Goal: Obtain resource: Obtain resource

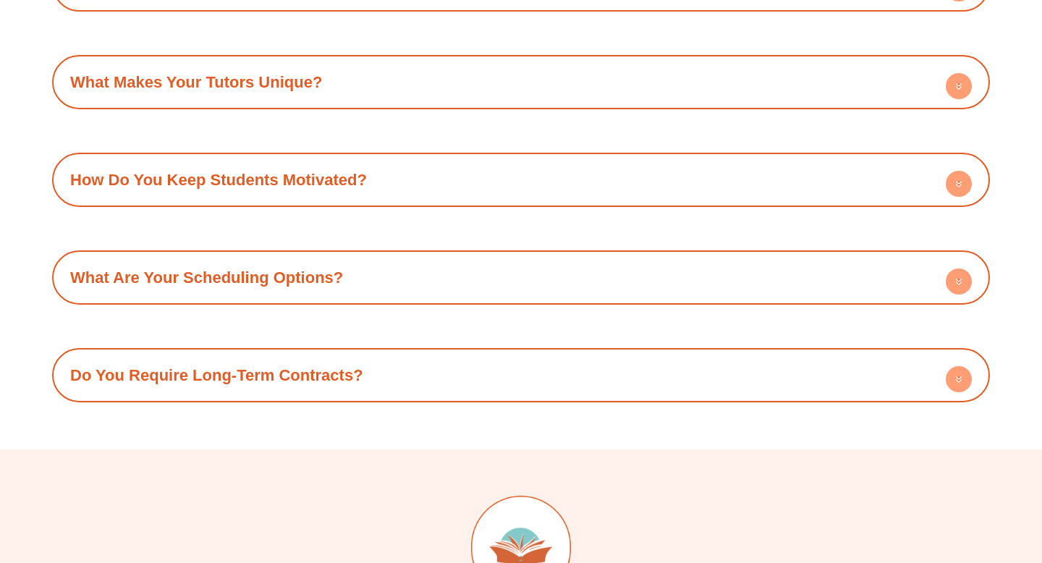
scroll to position [6192, 0]
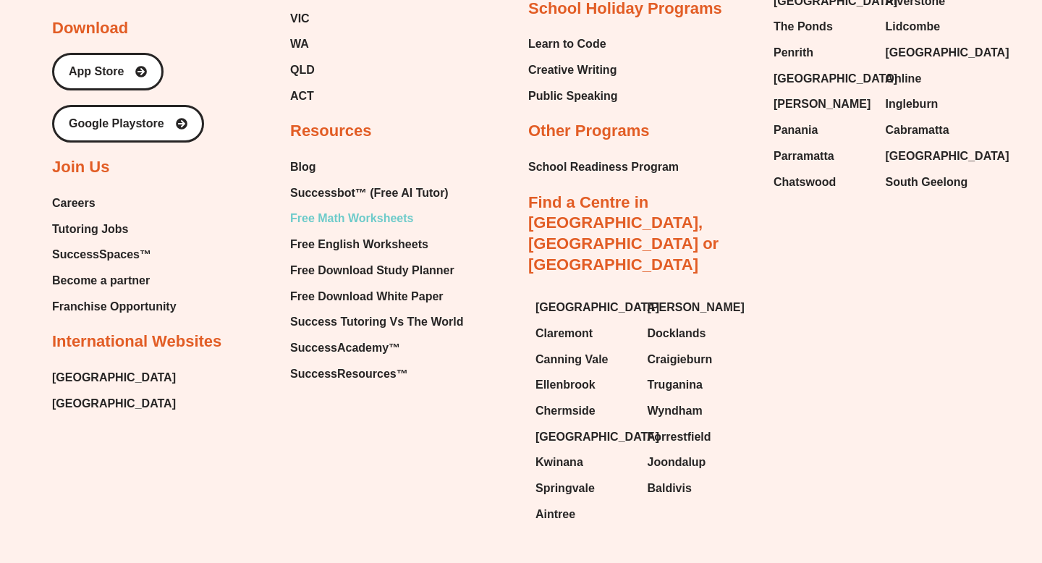
click at [335, 208] on span "Free Math Worksheets" at bounding box center [351, 219] width 123 height 22
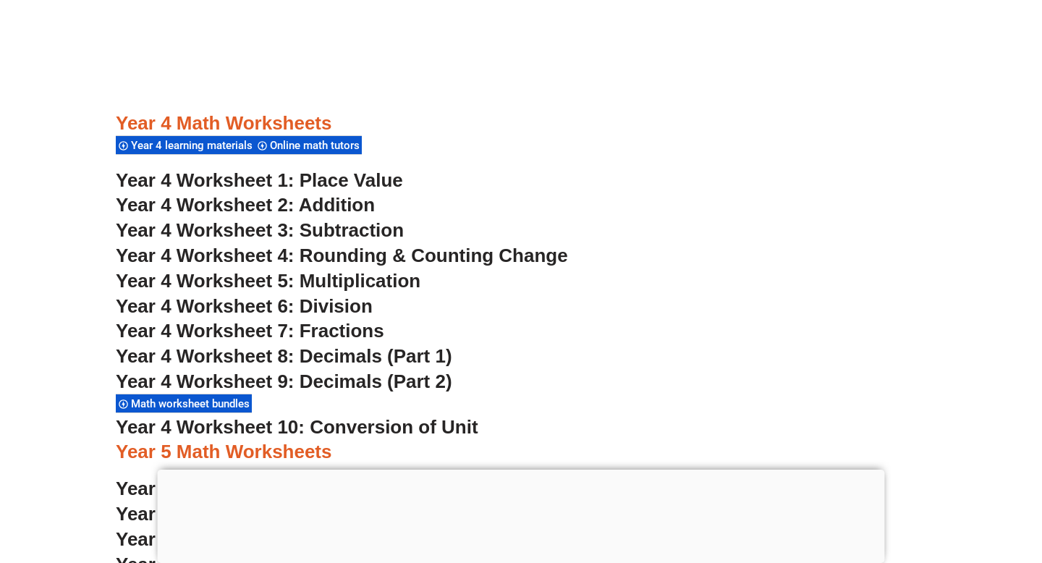
scroll to position [2701, 0]
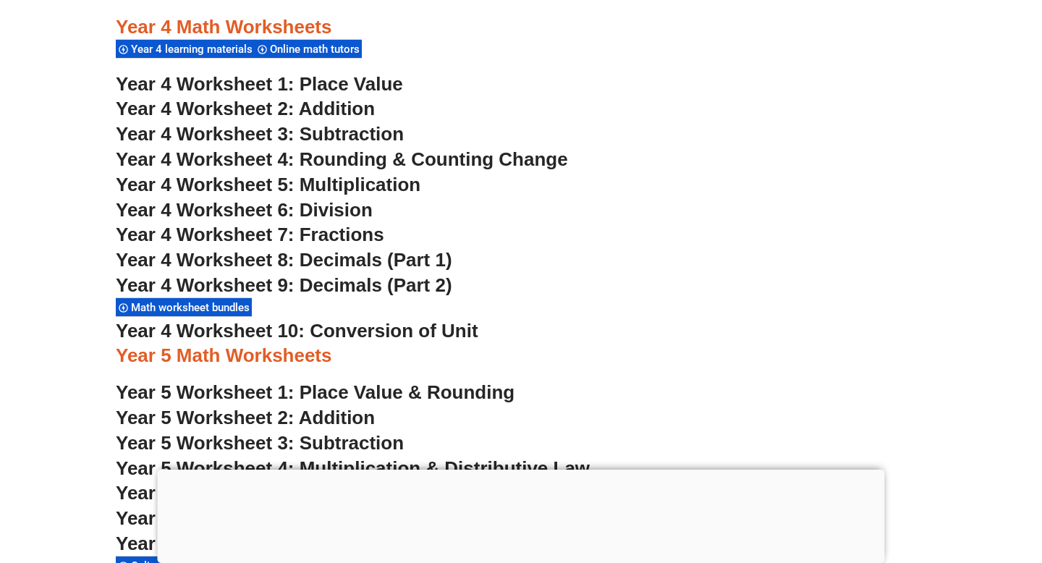
click at [400, 187] on span "Year 4 Worksheet 5: Multiplication" at bounding box center [268, 185] width 305 height 22
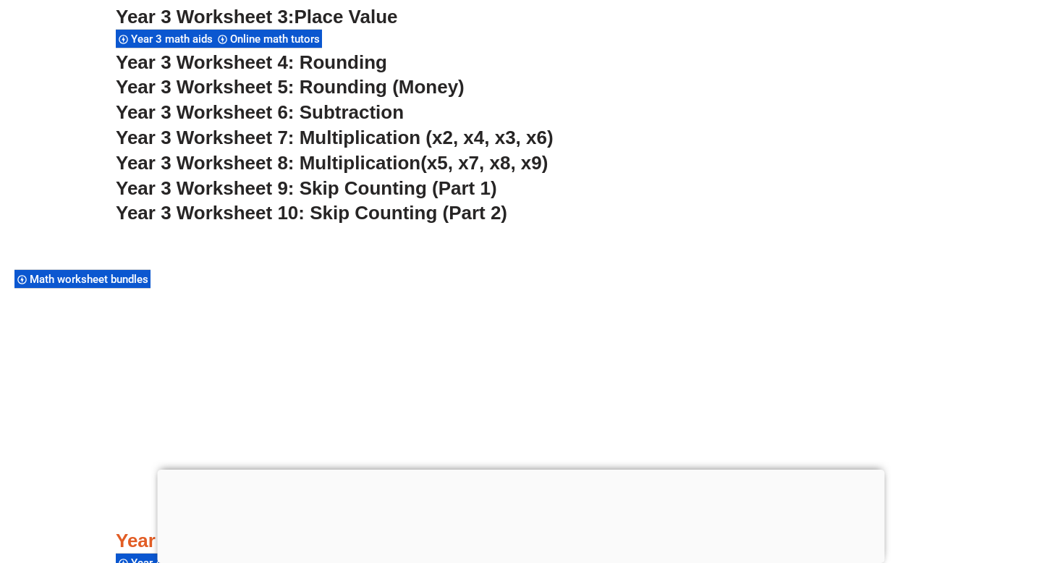
scroll to position [2107, 0]
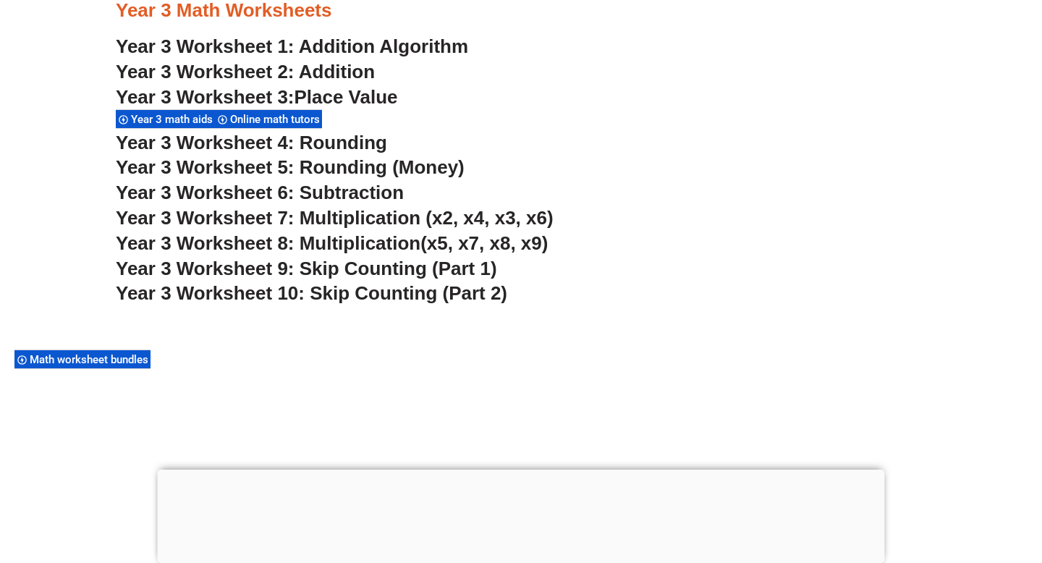
click at [368, 217] on span "Year 3 Worksheet 7: Multiplication (x2, x4, x3, x6)" at bounding box center [335, 218] width 438 height 22
click at [357, 169] on span "Year 3 Worksheet 5: Rounding (Money)" at bounding box center [290, 167] width 349 height 22
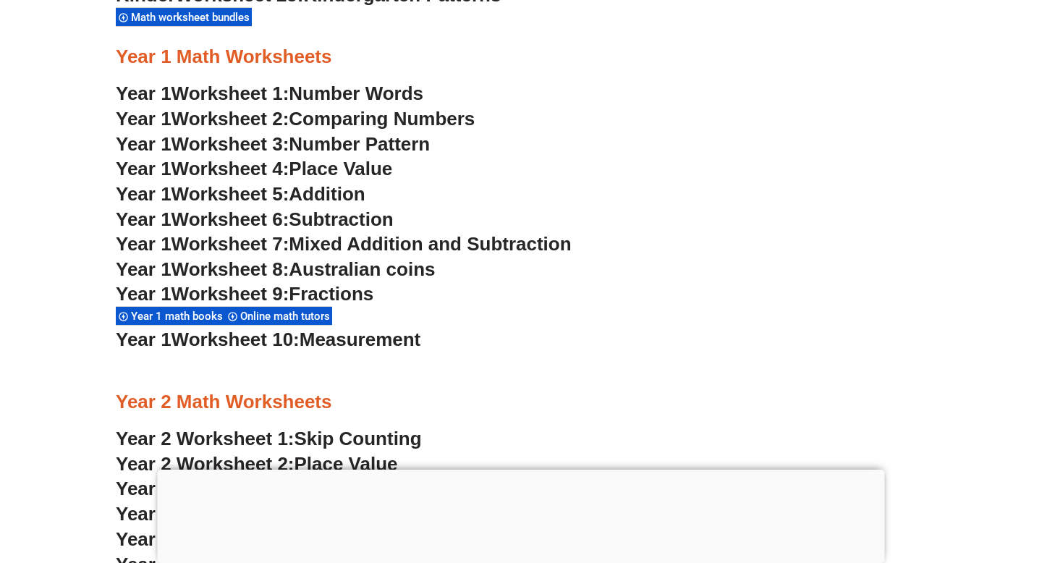
scroll to position [1322, 0]
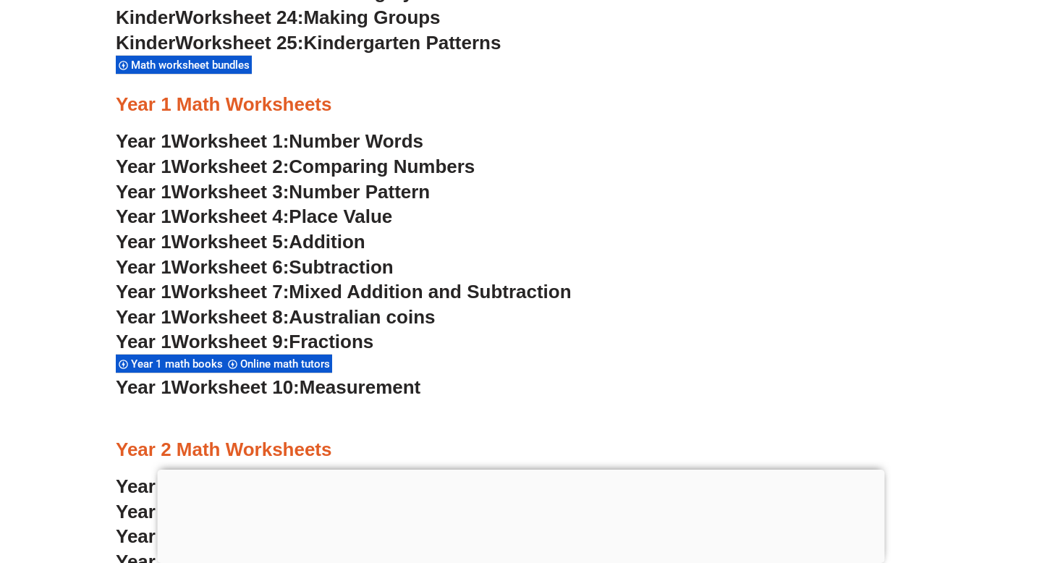
click at [362, 289] on span "Mixed Addition and Subtraction" at bounding box center [430, 292] width 282 height 22
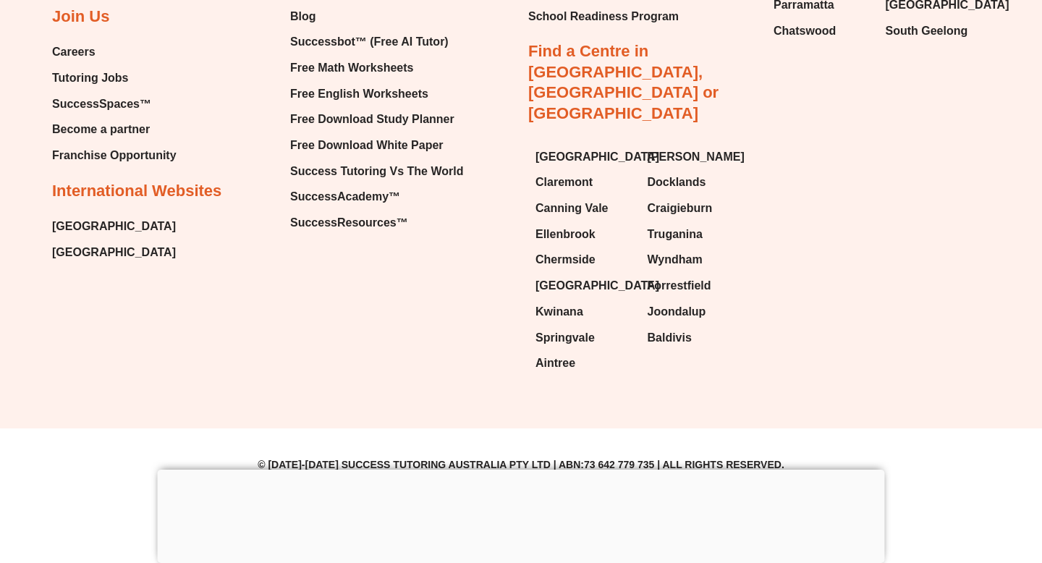
scroll to position [11071, 0]
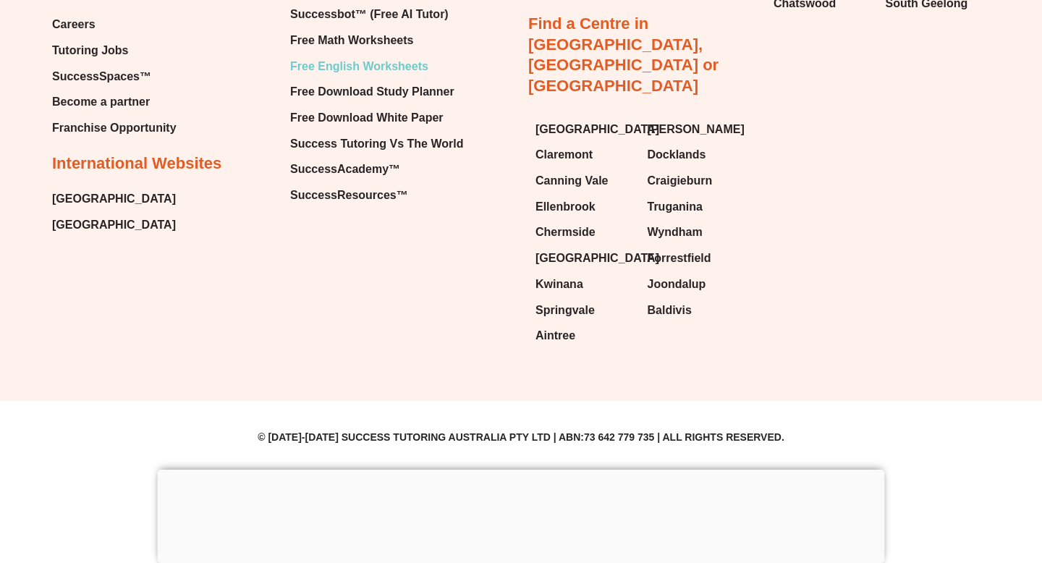
click at [358, 77] on span "Free English Worksheets" at bounding box center [359, 67] width 138 height 22
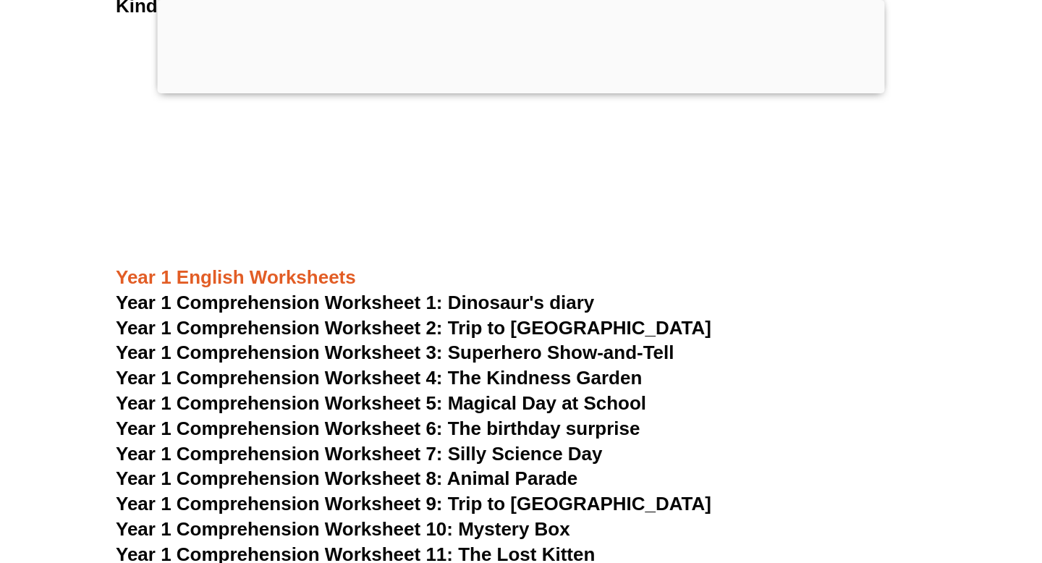
scroll to position [1970, 0]
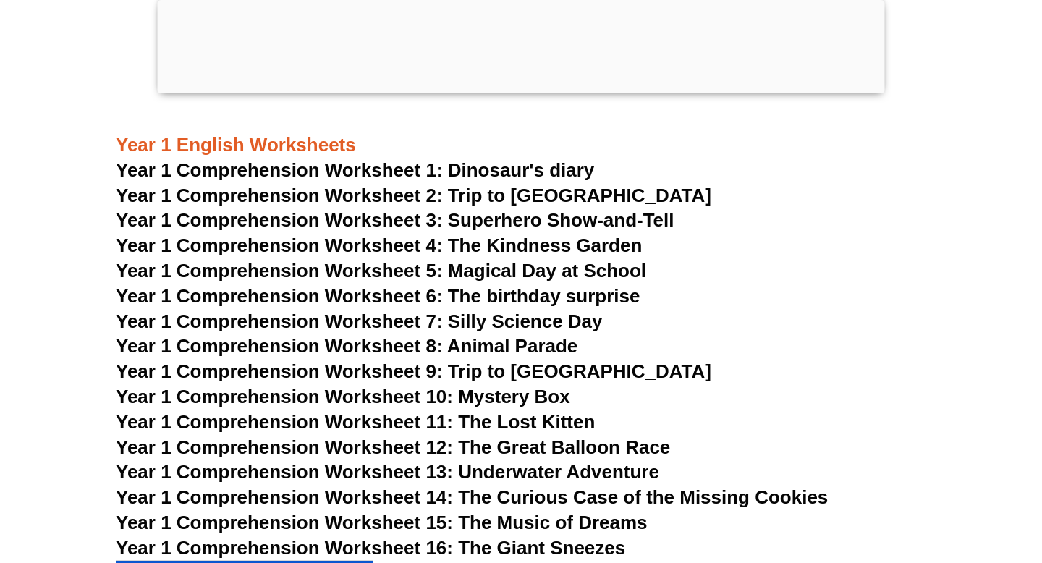
click at [535, 398] on span "Year 1 Comprehension Worksheet 10: Mystery Box" at bounding box center [343, 397] width 455 height 22
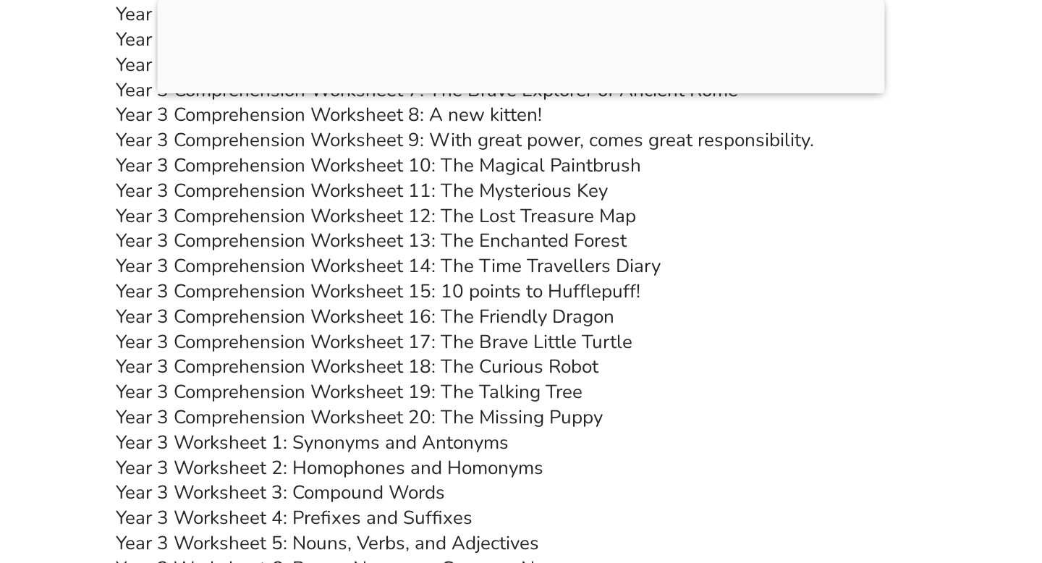
scroll to position [4967, 0]
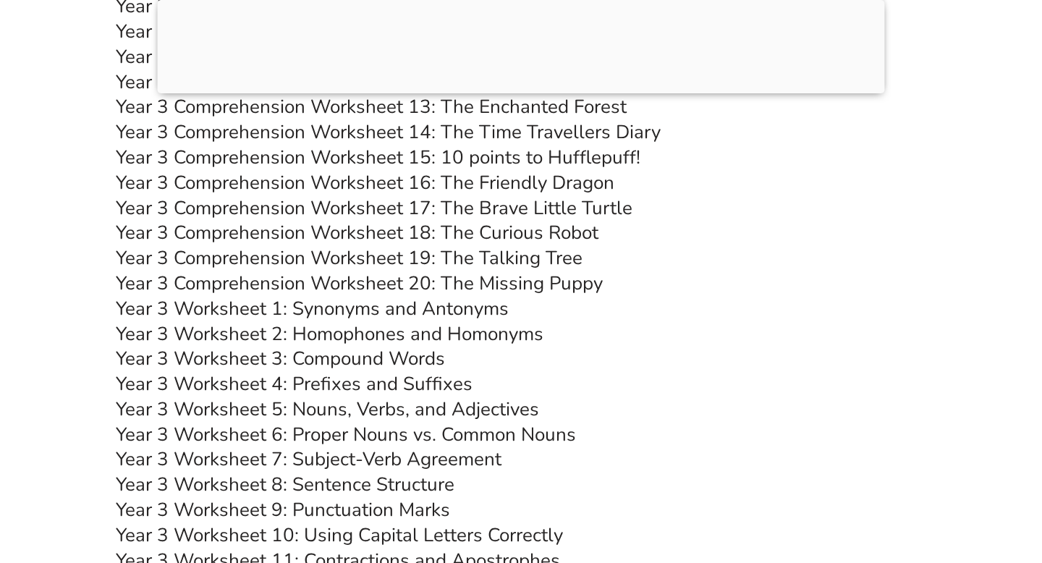
click at [496, 296] on link "Year 3 Comprehension Worksheet 20: The Missing Puppy" at bounding box center [359, 283] width 487 height 25
